Goal: Task Accomplishment & Management: Complete application form

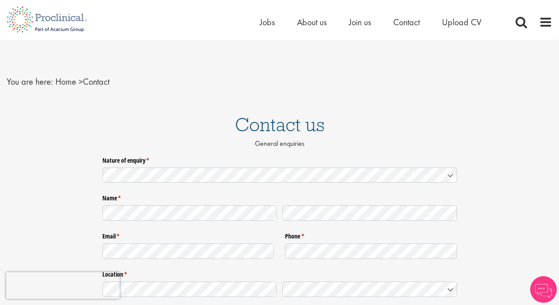
click at [451, 176] on icon at bounding box center [450, 176] width 4 height 2
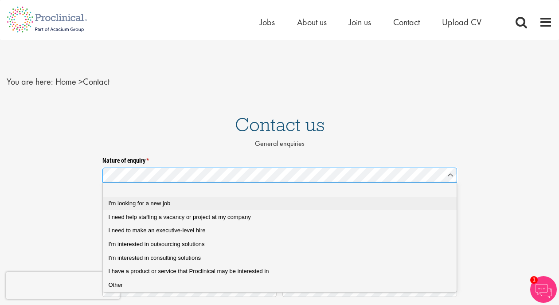
click at [242, 202] on div "I'm looking for a new job" at bounding box center [280, 203] width 342 height 8
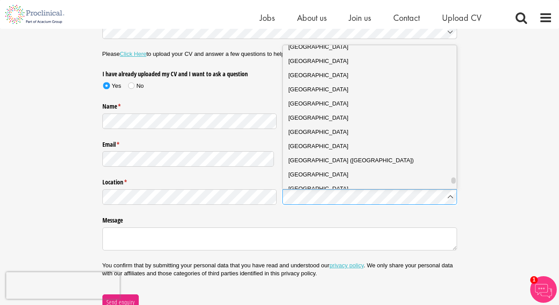
scroll to position [3136, 0]
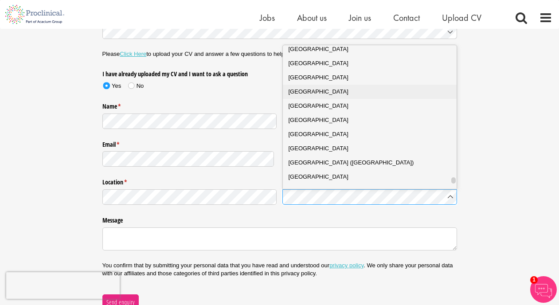
click at [343, 91] on div "United Kingdom" at bounding box center [369, 91] width 163 height 9
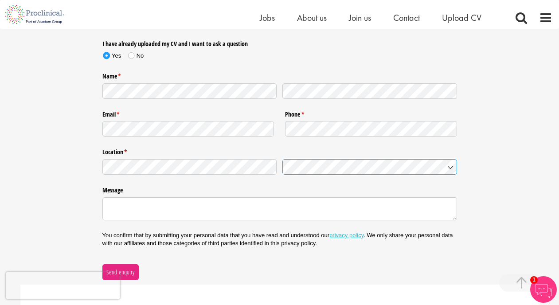
scroll to position [181, 0]
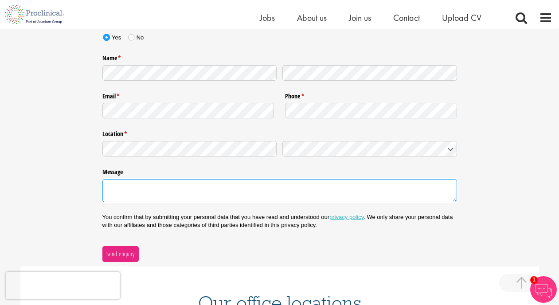
click at [152, 188] on textarea "Message" at bounding box center [279, 190] width 354 height 23
paste textarea "Hello— I registered and uploaded my CV on [date] but haven’t had a reply yet, s…"
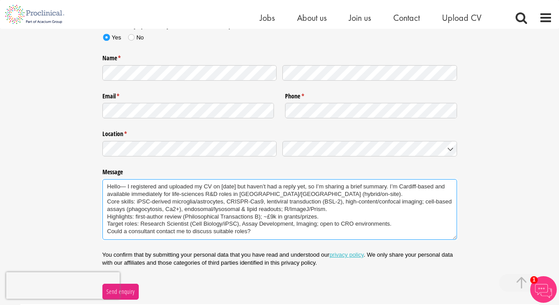
click at [127, 186] on textarea "Hello— I registered and uploaded my CV on [date] but haven’t had a reply yet, s…" at bounding box center [279, 209] width 354 height 61
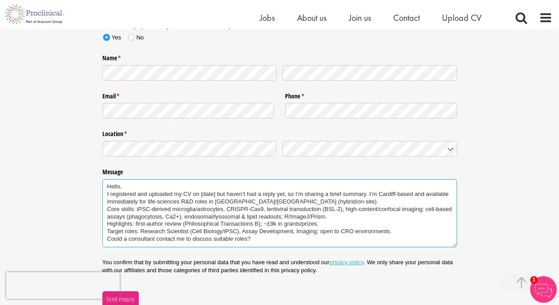
click at [215, 193] on textarea "Hello, I registered and uploaded my CV on [date] but haven’t had a reply yet, s…" at bounding box center [279, 213] width 354 height 68
click at [380, 194] on textarea "Hello, I registered and uploaded my CV two days ago but haven’t had a reply yet…" at bounding box center [279, 213] width 354 height 68
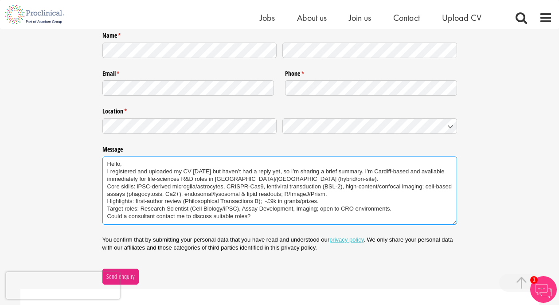
scroll to position [204, 0]
click at [264, 214] on textarea "Hello, I registered and uploaded my CV two days ago but haven’t had a reply yet…" at bounding box center [279, 190] width 354 height 68
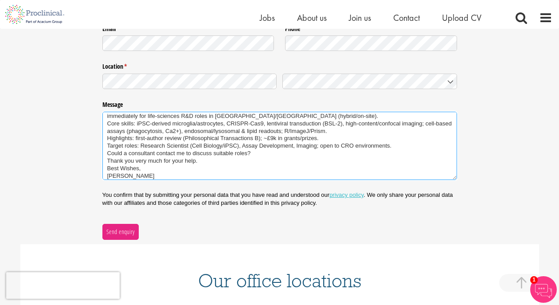
scroll to position [256, 0]
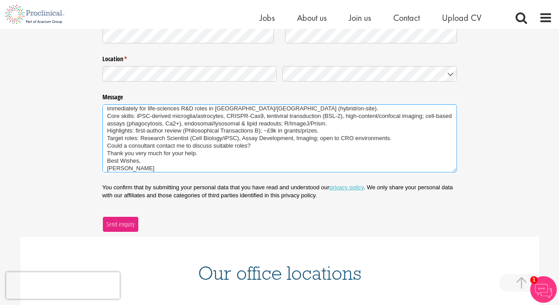
type textarea "Hello, I registered and uploaded my CV two days ago but haven’t had a reply yet…"
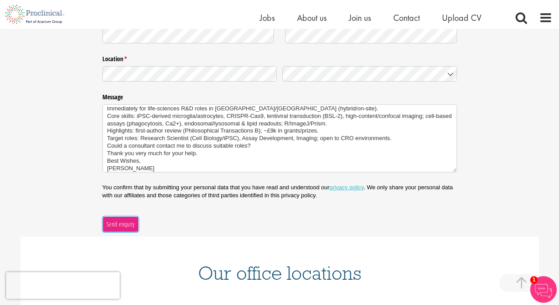
click at [124, 222] on span "Send enquiry" at bounding box center [120, 224] width 29 height 10
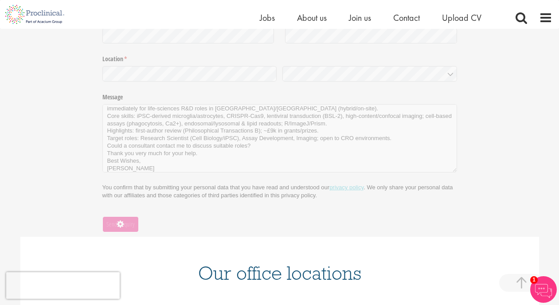
scroll to position [148, 0]
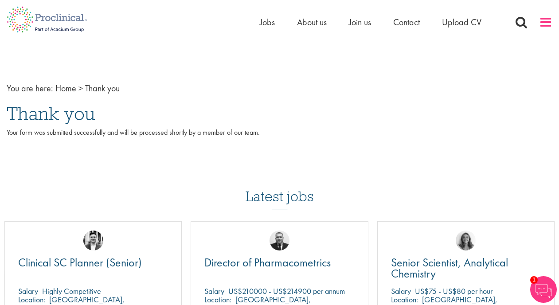
click at [543, 18] on span at bounding box center [545, 22] width 13 height 13
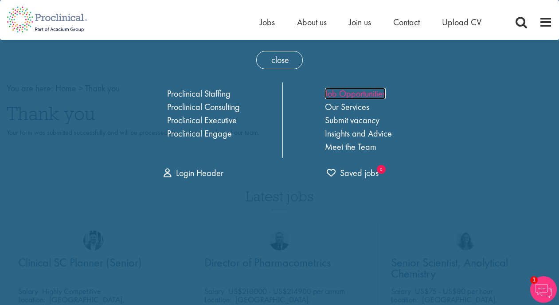
click at [340, 93] on link "Job Opportunities" at bounding box center [355, 94] width 61 height 12
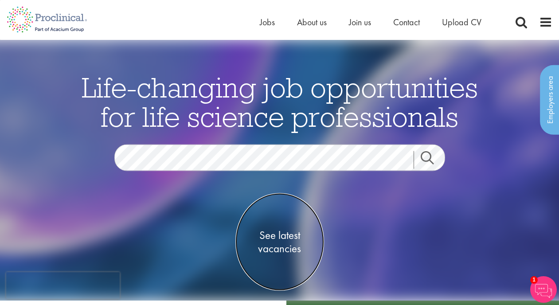
click at [280, 238] on span "See latest vacancies" at bounding box center [279, 242] width 89 height 27
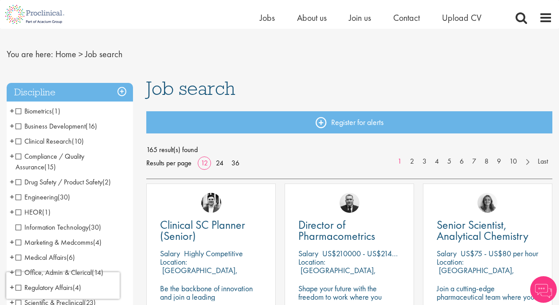
scroll to position [17, 0]
click at [19, 142] on span "Clinical Research" at bounding box center [44, 140] width 56 height 9
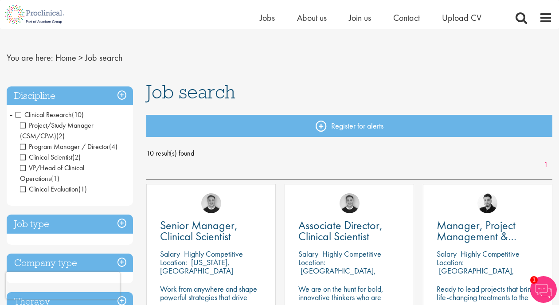
scroll to position [11, 0]
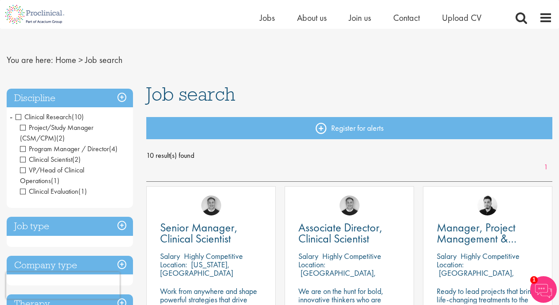
click at [124, 97] on h3 "Discipline" at bounding box center [70, 98] width 126 height 19
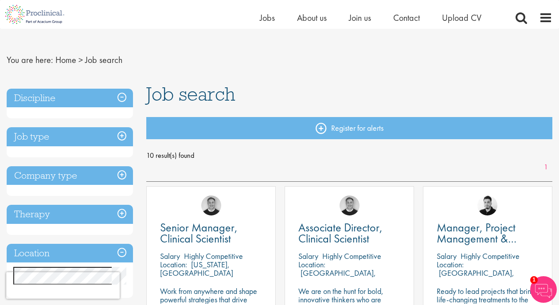
click at [124, 97] on h3 "Discipline" at bounding box center [70, 98] width 126 height 19
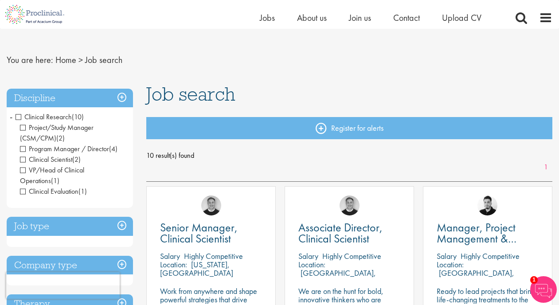
click at [21, 117] on span "Clinical Research" at bounding box center [44, 116] width 56 height 9
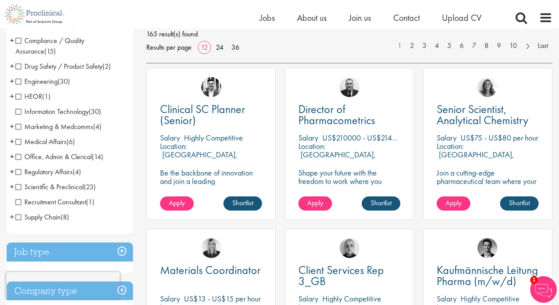
scroll to position [132, 0]
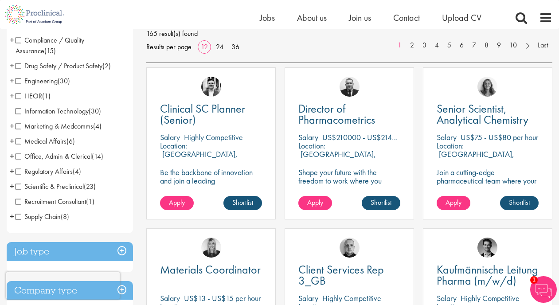
click at [19, 186] on span "Scientific & Preclinical" at bounding box center [50, 186] width 68 height 9
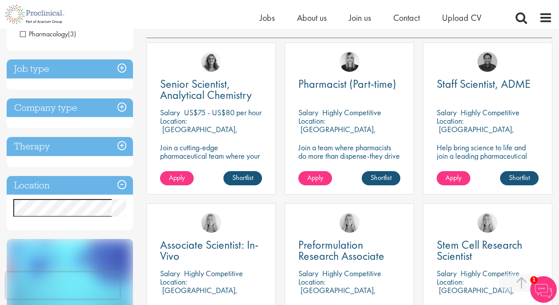
scroll to position [159, 0]
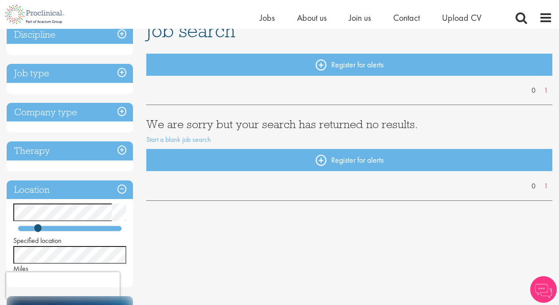
scroll to position [97, 0]
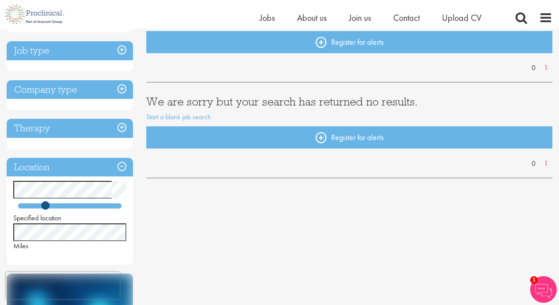
click at [45, 206] on div at bounding box center [70, 206] width 104 height 6
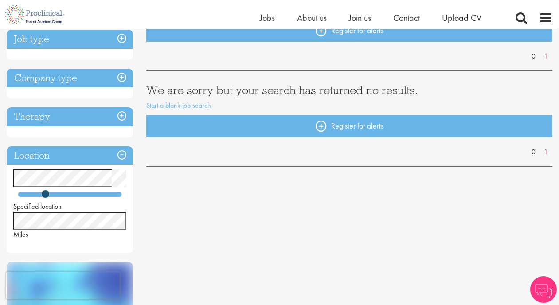
scroll to position [123, 0]
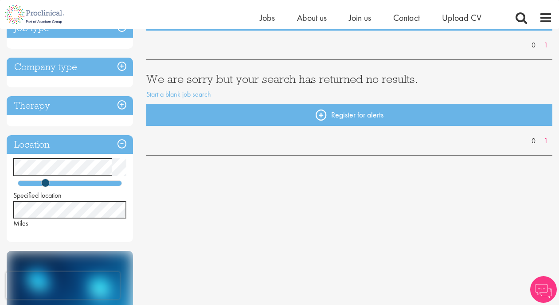
scroll to position [121, 0]
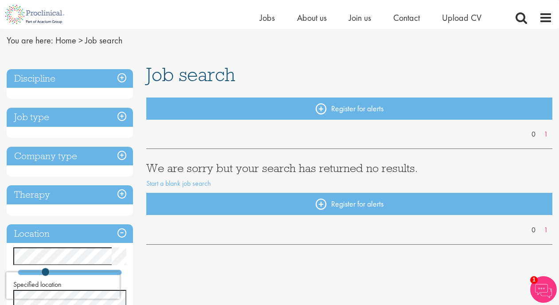
scroll to position [28, 0]
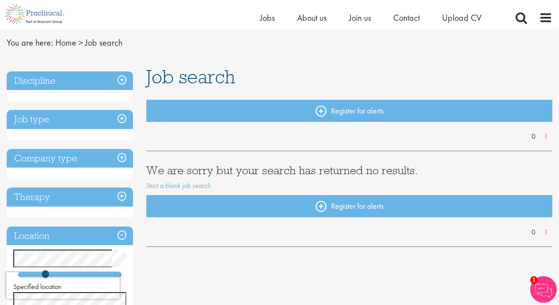
click at [99, 83] on h3 "Discipline" at bounding box center [70, 80] width 126 height 19
click at [121, 80] on h3 "Discipline" at bounding box center [70, 80] width 126 height 19
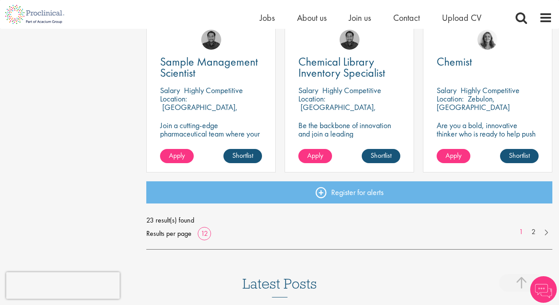
scroll to position [664, 0]
